Goal: Information Seeking & Learning: Learn about a topic

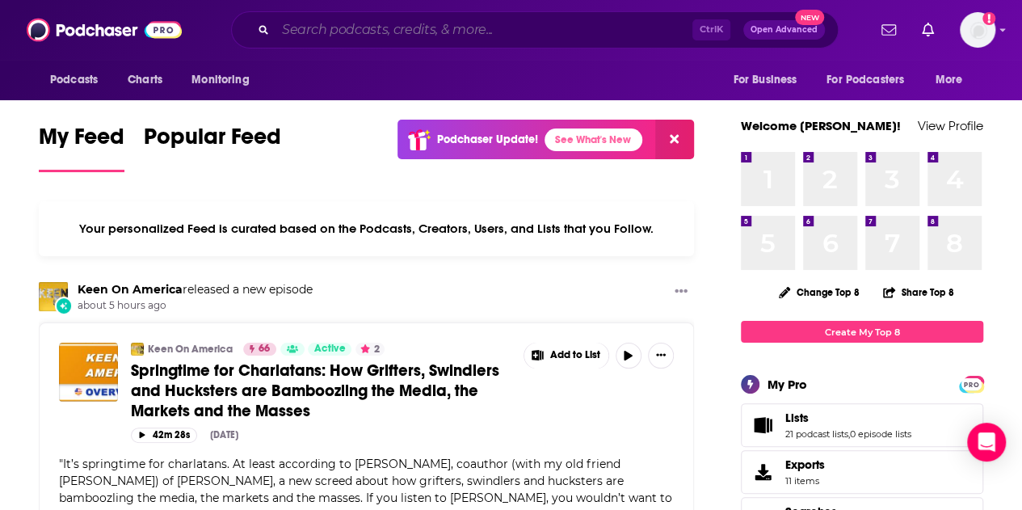
click at [323, 36] on input "Search podcasts, credits, & more..." at bounding box center [484, 30] width 417 height 26
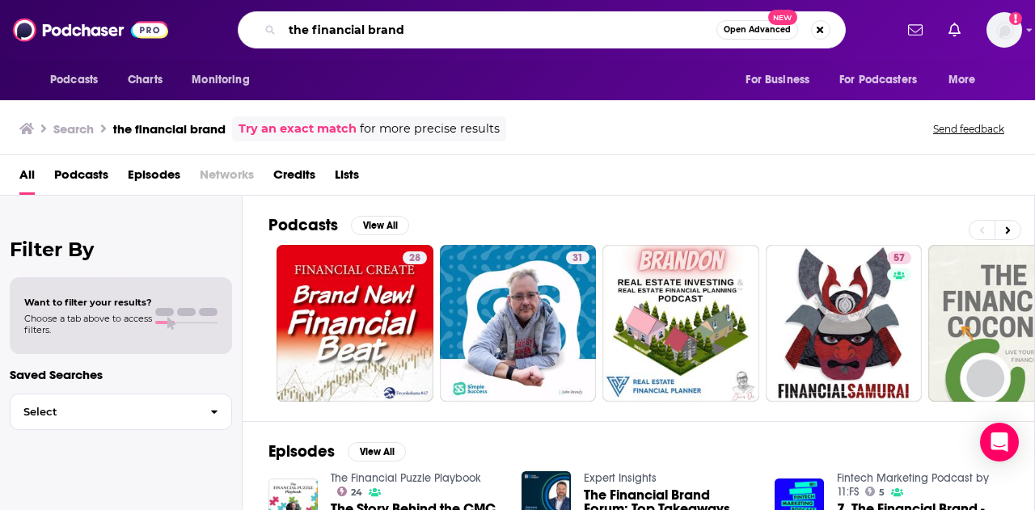
click at [370, 33] on input "the financial brand" at bounding box center [499, 30] width 434 height 26
type input "banking transformed"
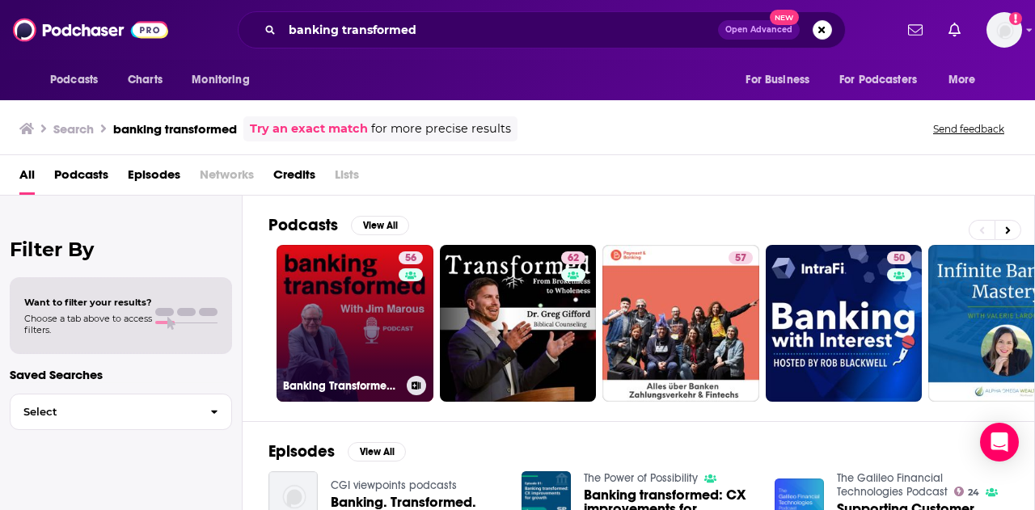
click at [339, 301] on link "56 Banking Transformed with [PERSON_NAME]" at bounding box center [354, 323] width 157 height 157
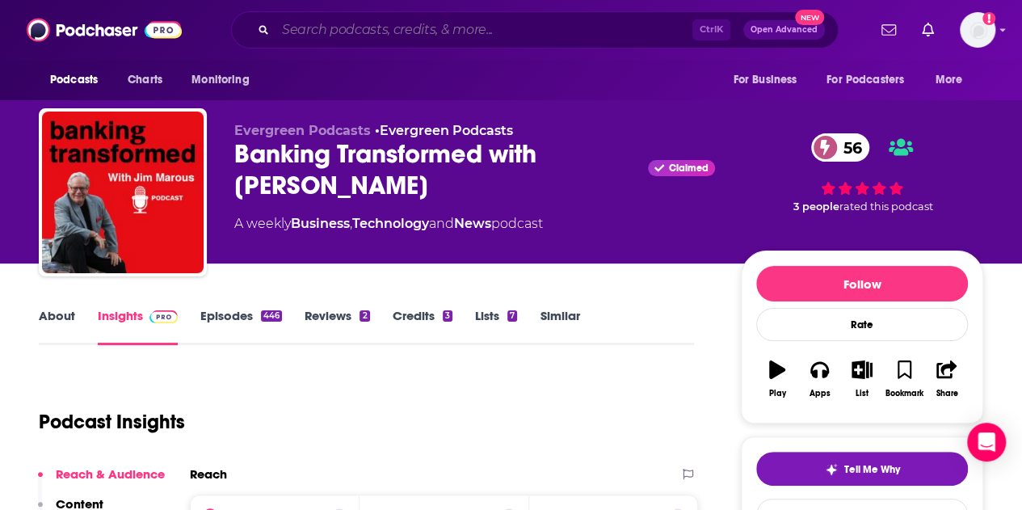
click at [391, 24] on input "Search podcasts, credits, & more..." at bounding box center [484, 30] width 417 height 26
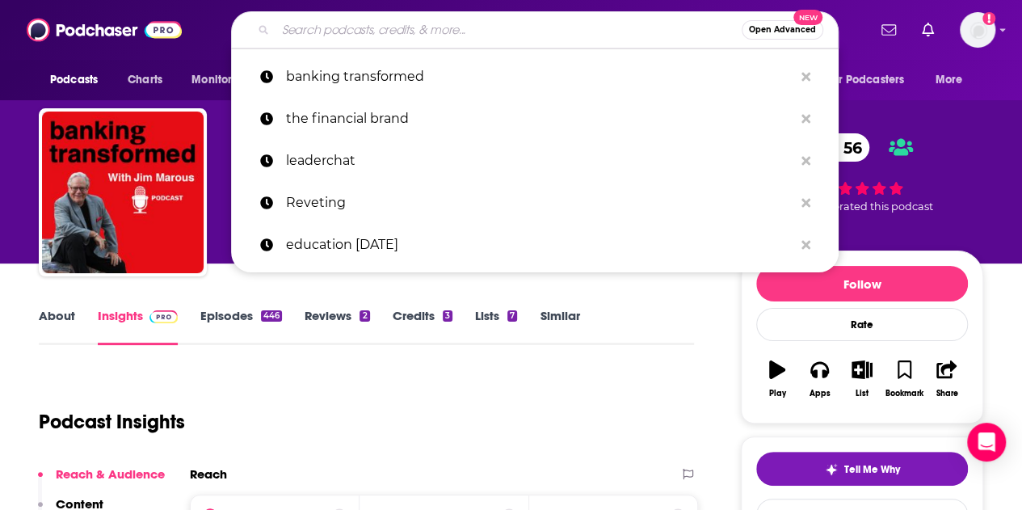
paste input "FIsionaries"
type input "FIsionaries"
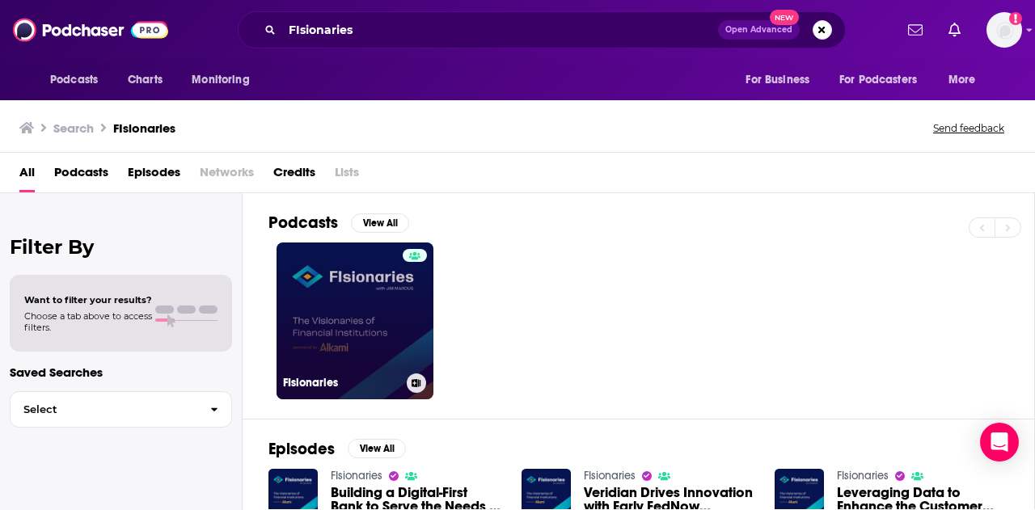
click at [365, 287] on link "FIsionaries" at bounding box center [354, 320] width 157 height 157
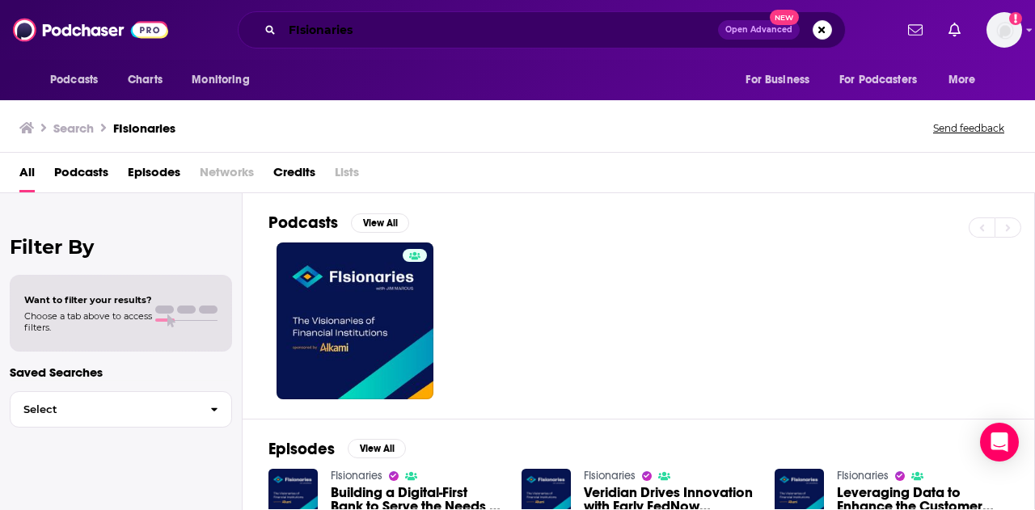
click at [333, 32] on input "FIsionaries" at bounding box center [500, 30] width 436 height 26
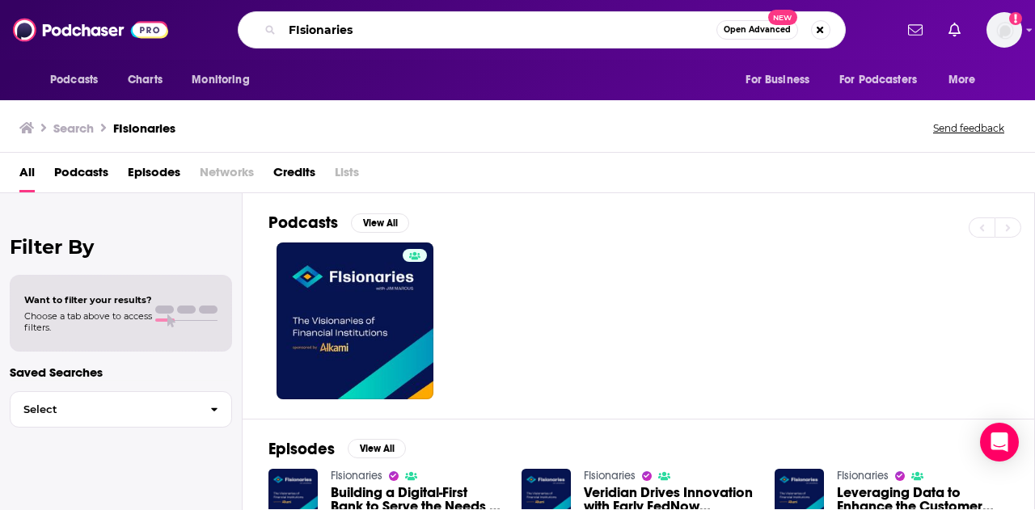
click at [333, 32] on input "FIsionaries" at bounding box center [499, 30] width 434 height 26
type input "banking transformed"
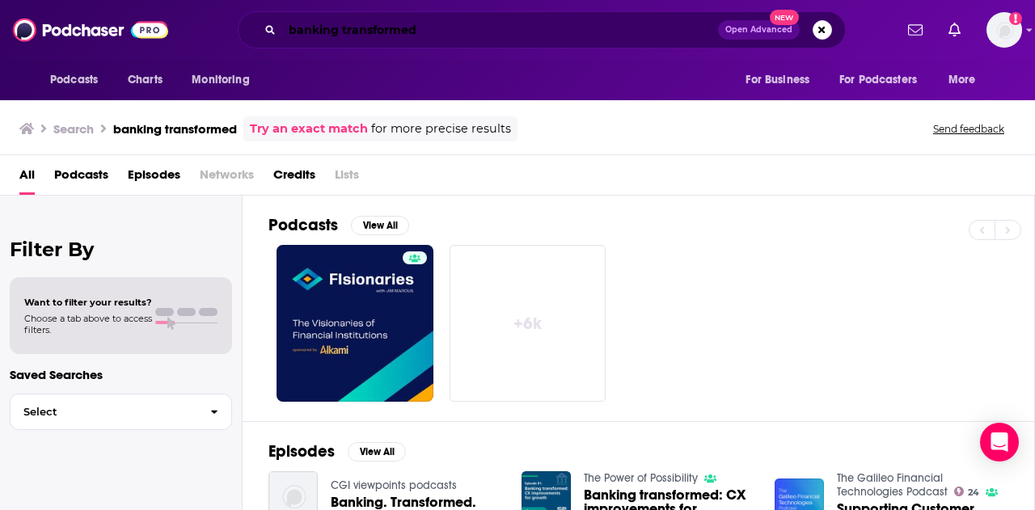
click at [448, 36] on input "banking transformed" at bounding box center [500, 30] width 436 height 26
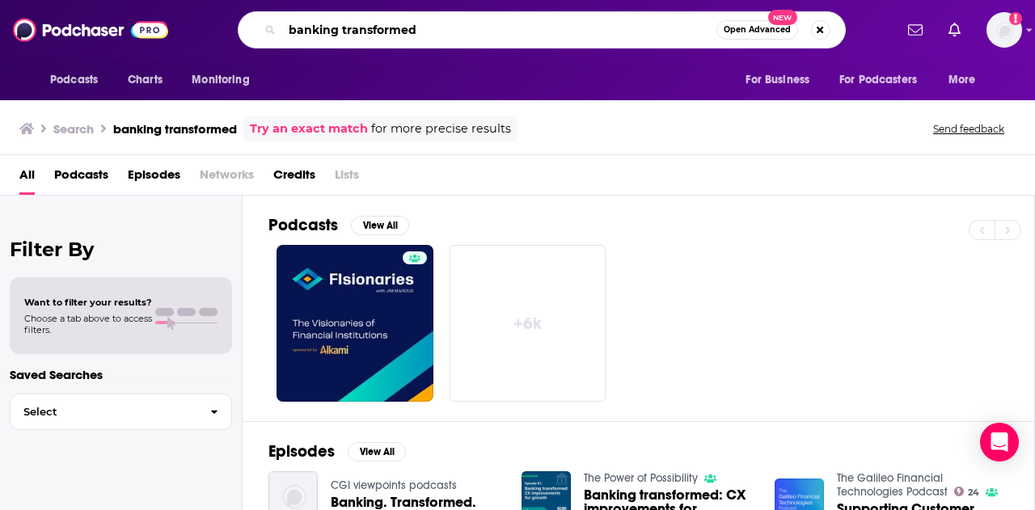
click at [448, 36] on input "banking transformed" at bounding box center [499, 30] width 434 height 26
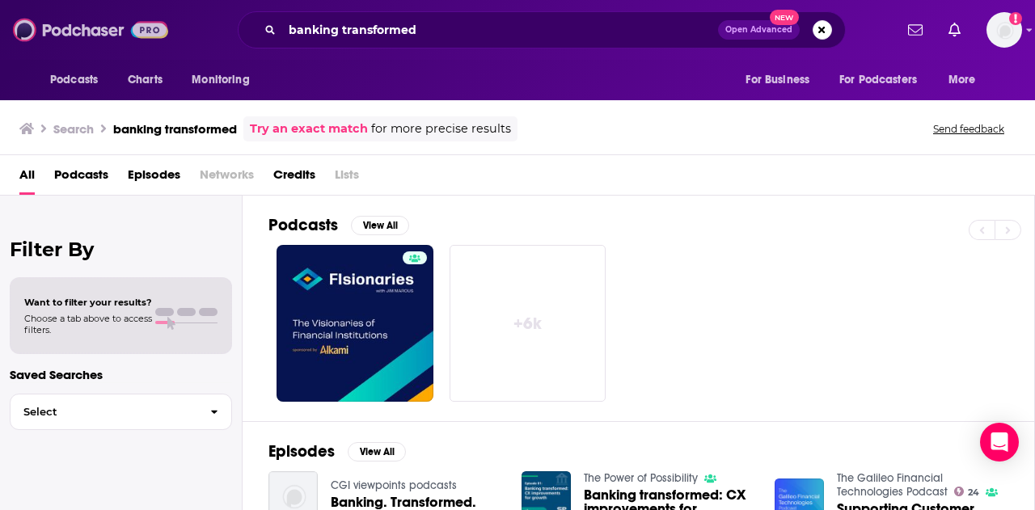
click at [68, 23] on img at bounding box center [90, 30] width 155 height 31
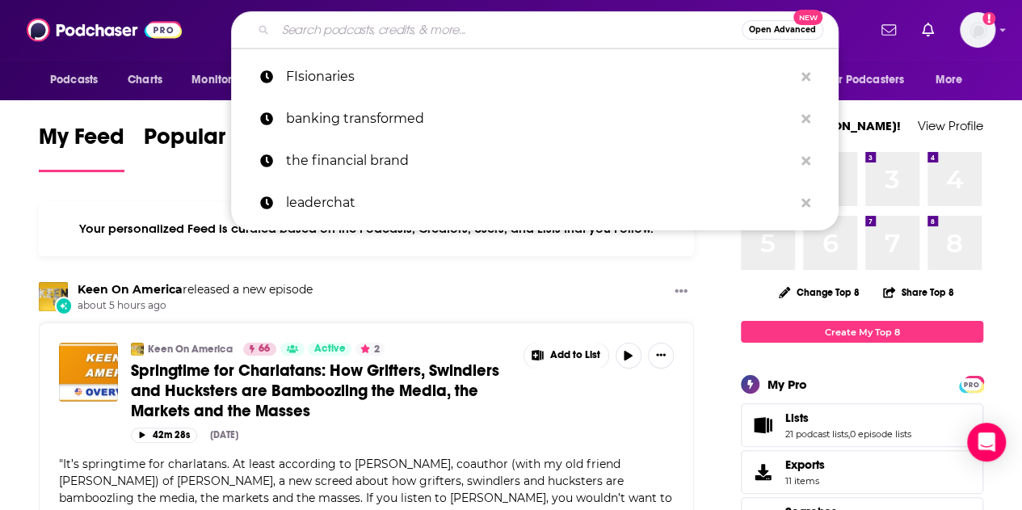
click at [385, 30] on input "Search podcasts, credits, & more..." at bounding box center [509, 30] width 466 height 26
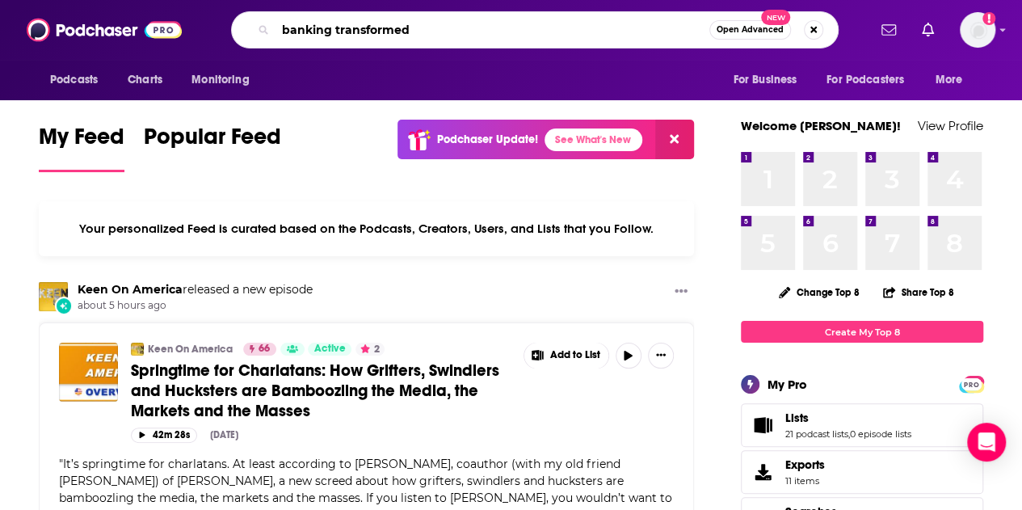
type input "banking transformed"
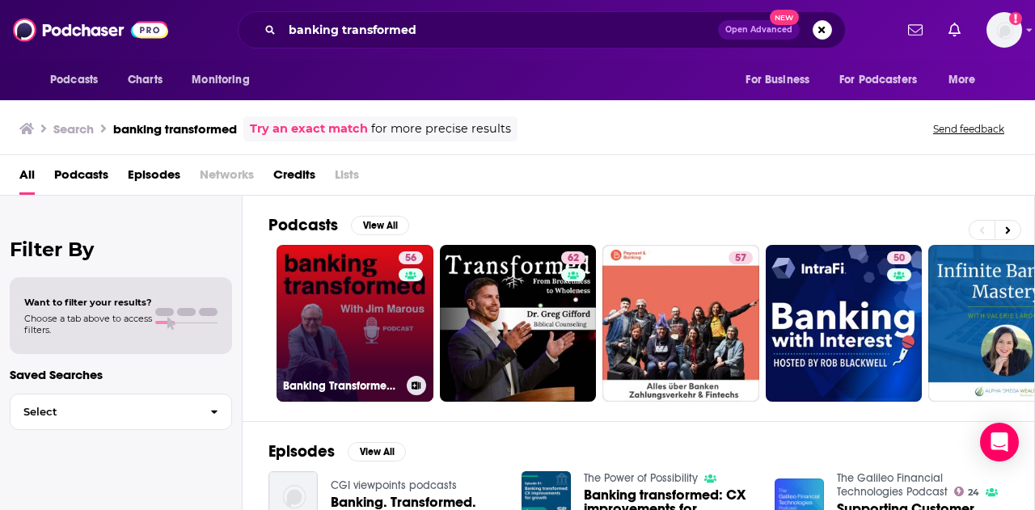
click at [337, 340] on link "56 Banking Transformed with [PERSON_NAME]" at bounding box center [354, 323] width 157 height 157
